Goal: Information Seeking & Learning: Learn about a topic

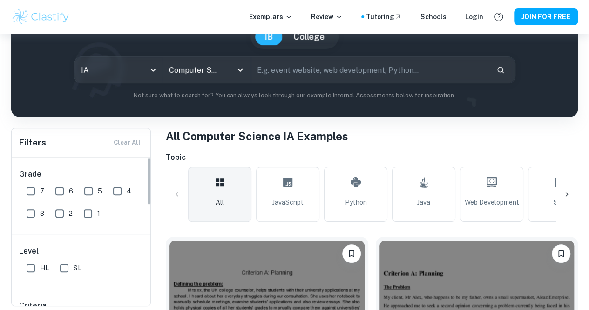
click at [33, 197] on input "7" at bounding box center [30, 191] width 19 height 19
checkbox input "true"
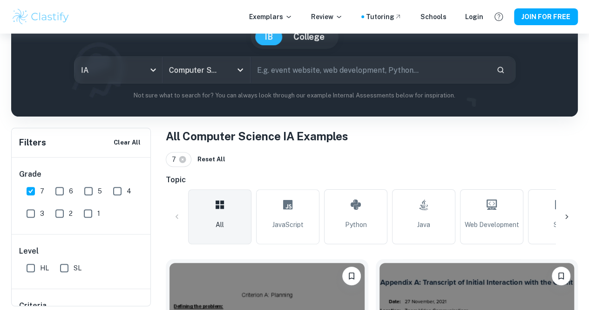
click at [63, 272] on input "SL" at bounding box center [64, 267] width 19 height 19
checkbox input "true"
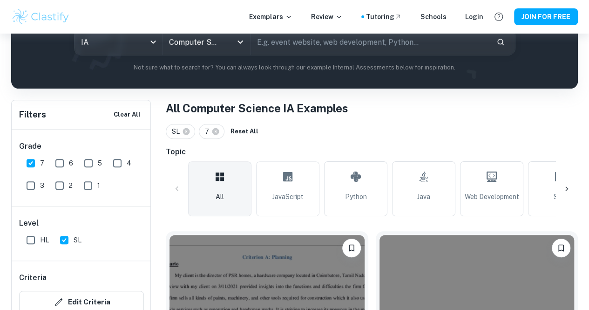
scroll to position [186, 0]
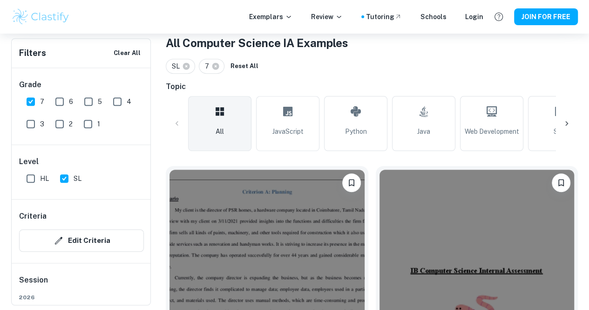
click at [61, 100] on input "6" at bounding box center [59, 101] width 19 height 19
checkbox input "true"
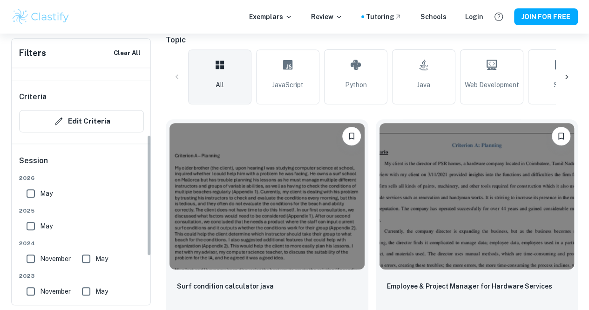
scroll to position [180, 0]
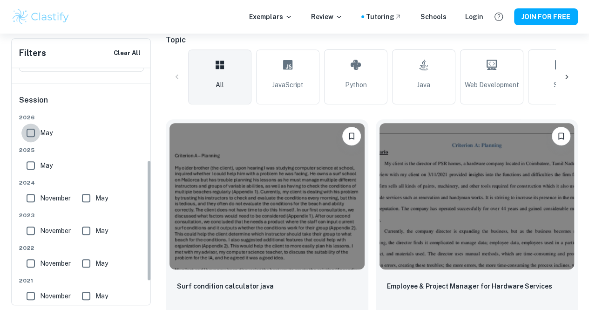
click at [30, 133] on input "May" at bounding box center [30, 132] width 19 height 19
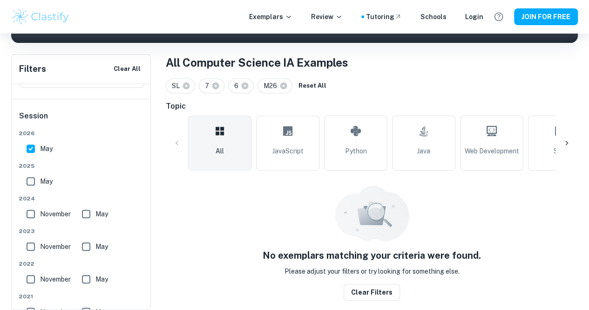
scroll to position [156, 0]
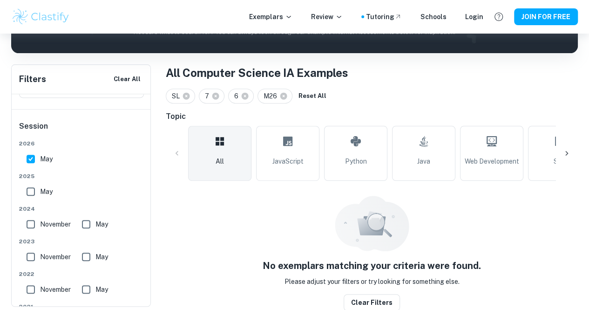
click at [27, 158] on input "May" at bounding box center [30, 159] width 19 height 19
checkbox input "false"
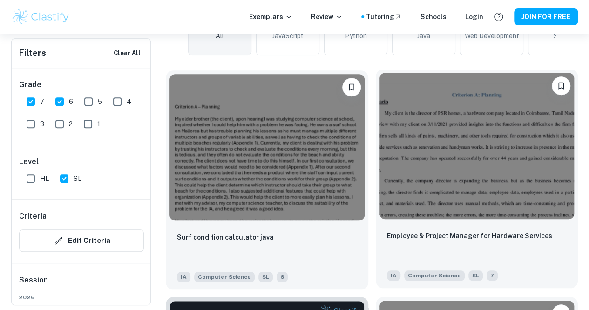
scroll to position [326, 0]
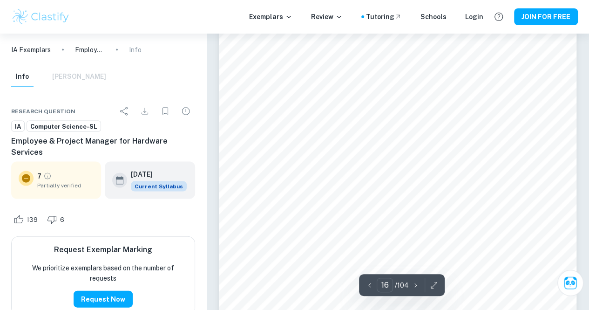
scroll to position [7964, 0]
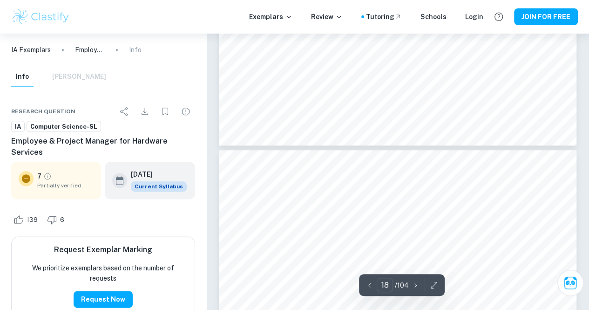
type input "19"
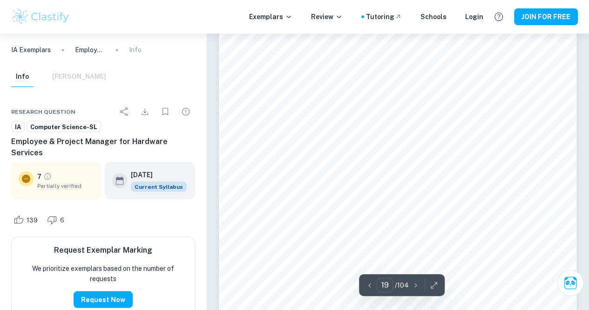
scroll to position [9594, 0]
